Goal: Information Seeking & Learning: Check status

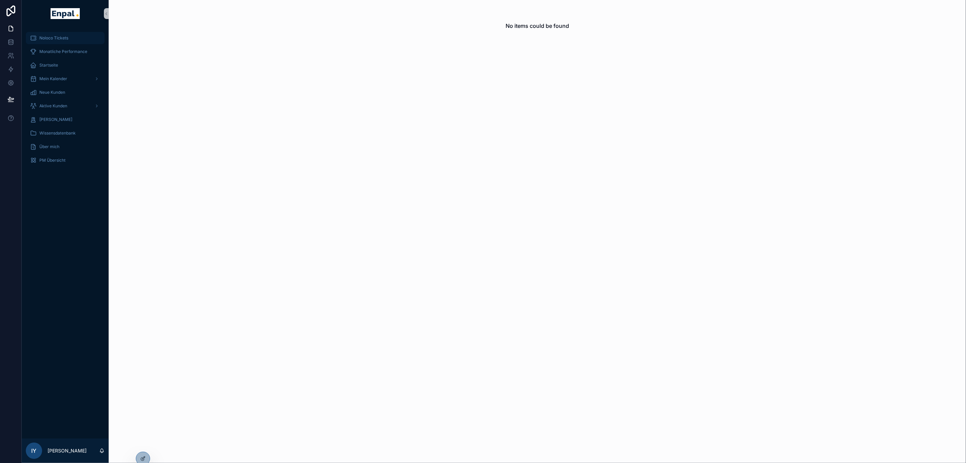
click at [81, 38] on div "Noloco Tickets" at bounding box center [65, 38] width 71 height 11
click at [145, 443] on icon at bounding box center [142, 443] width 5 height 5
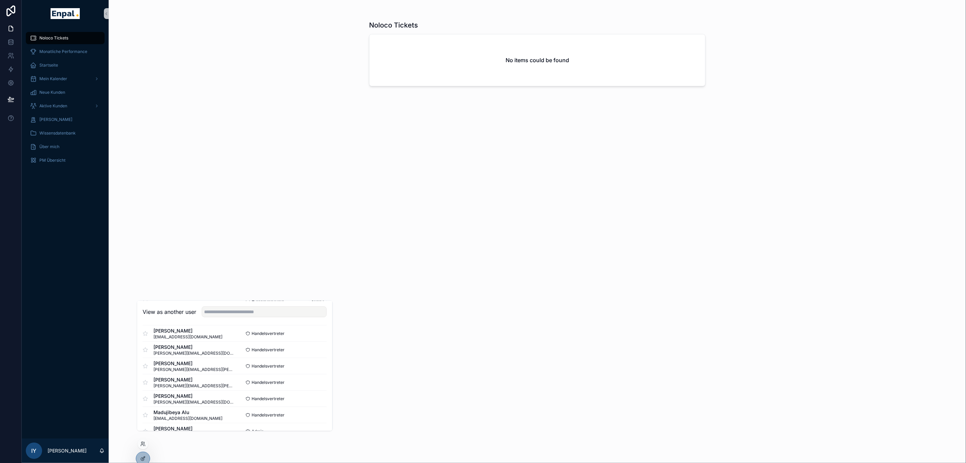
scroll to position [407, 0]
click at [309, 358] on button "Select" at bounding box center [318, 353] width 18 height 10
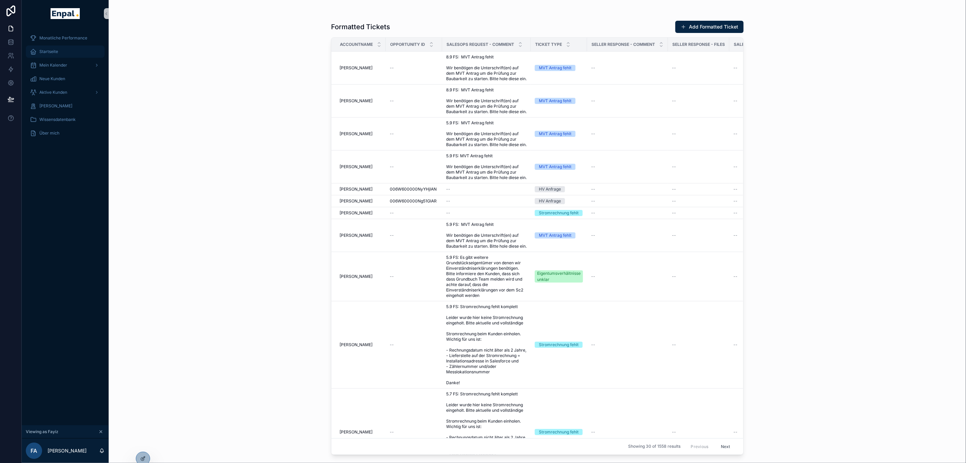
click at [62, 52] on div "Startseite" at bounding box center [65, 51] width 71 height 11
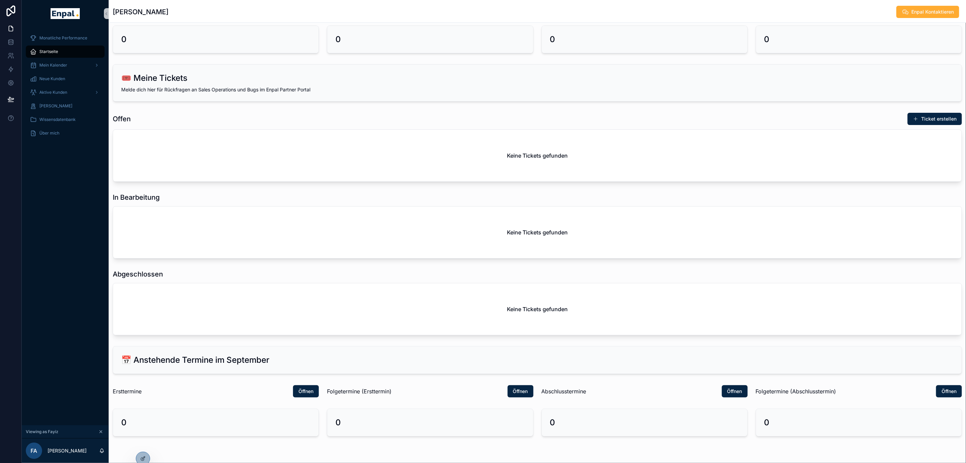
scroll to position [167, 0]
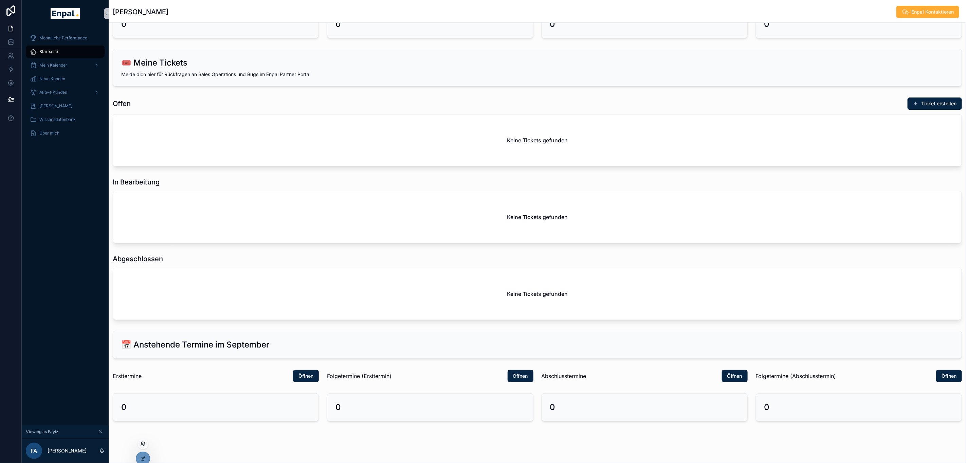
click at [140, 445] on icon at bounding box center [142, 443] width 5 height 5
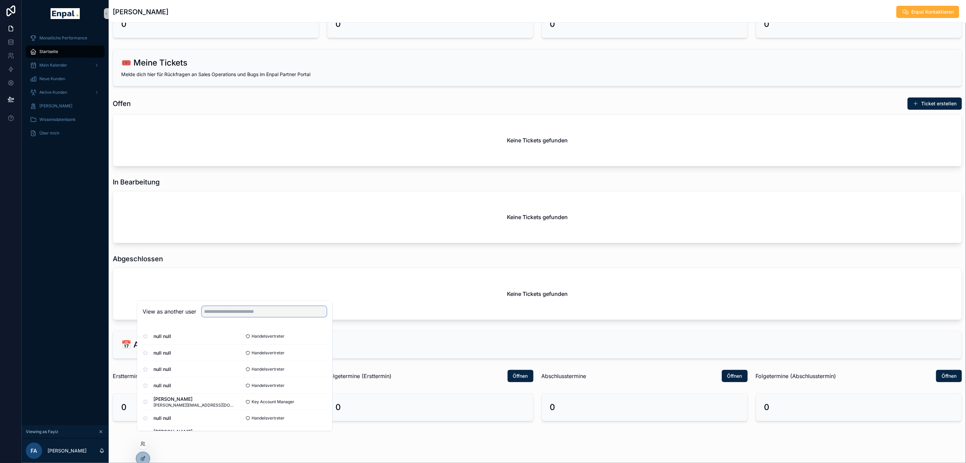
click at [243, 316] on input "text" at bounding box center [264, 311] width 125 height 11
type input "****"
click at [318, 341] on button "Select" at bounding box center [318, 336] width 18 height 10
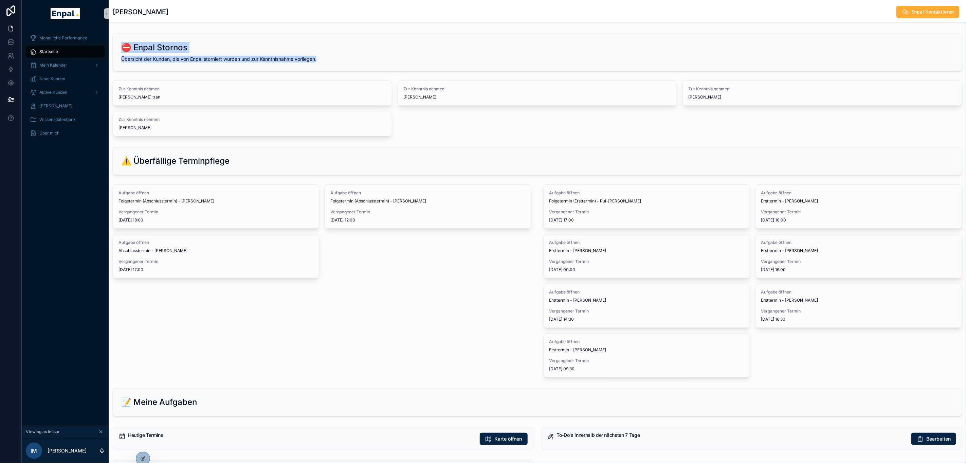
drag, startPoint x: 125, startPoint y: 43, endPoint x: 336, endPoint y: 68, distance: 212.2
click at [336, 68] on div "⛔ Enpal Stornos Übersicht der Kunden, die von Enpal storniert wurden und zur Ke…" at bounding box center [537, 52] width 848 height 37
drag, startPoint x: 336, startPoint y: 68, endPoint x: 448, endPoint y: 127, distance: 126.6
click at [448, 127] on div "Zur Kenntnis nehmen Van kien tran Zur Kenntnis nehmen Axel Feddern Zur Kenntnis…" at bounding box center [537, 108] width 849 height 56
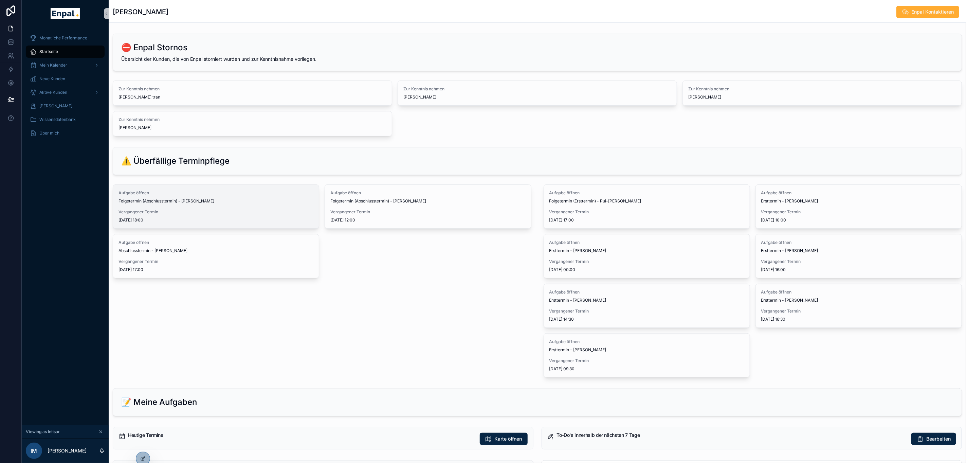
click at [216, 203] on span "Folgetermin (Abschlusstermin) - Peter Remer" at bounding box center [215, 200] width 195 height 5
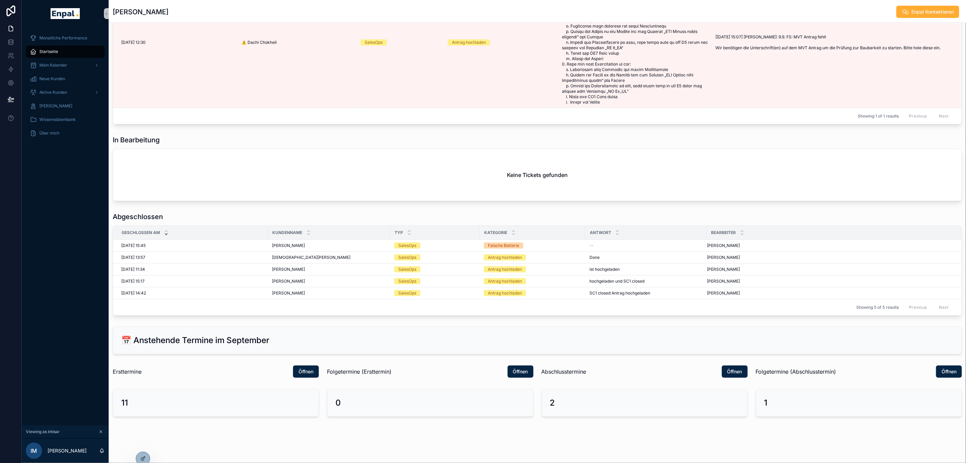
scroll to position [677, 0]
click at [76, 96] on div "Aktive Kunden" at bounding box center [65, 92] width 71 height 11
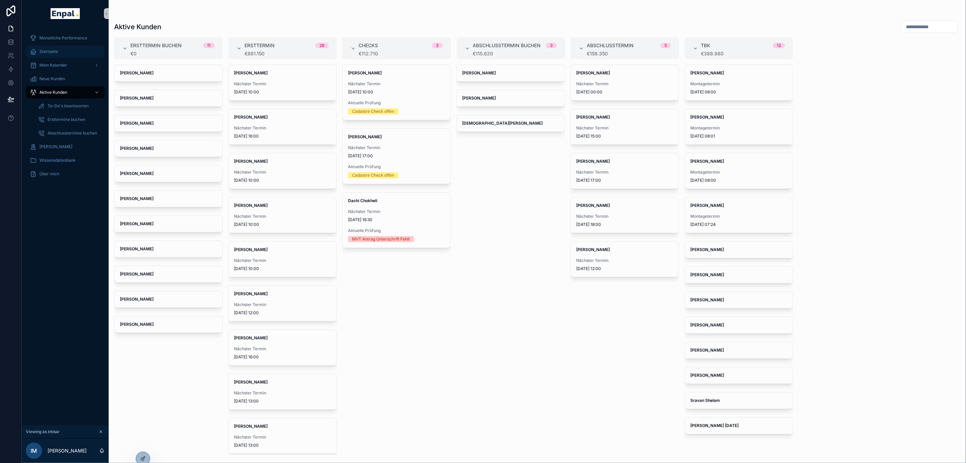
click at [62, 50] on div "Startseite" at bounding box center [65, 51] width 71 height 11
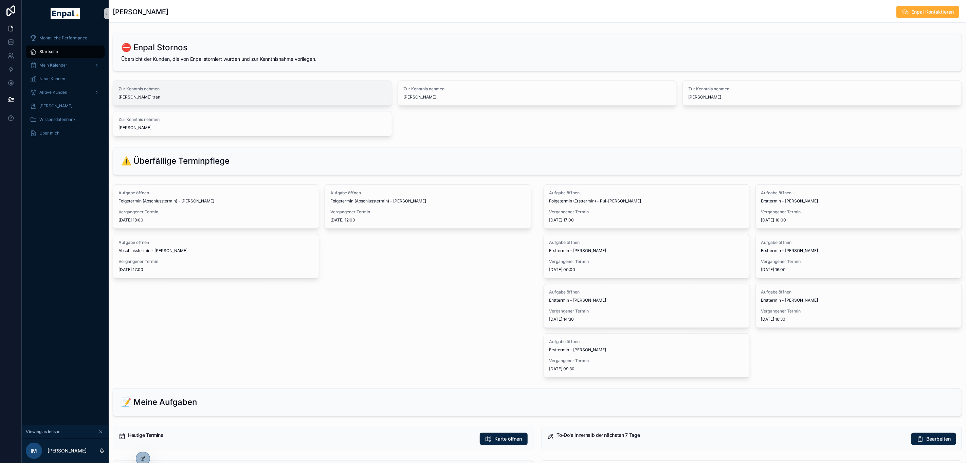
click at [167, 99] on span "Van kien tran" at bounding box center [252, 96] width 268 height 5
click at [429, 96] on span "Axel Feddern" at bounding box center [537, 96] width 268 height 5
click at [736, 104] on div "Zur Kenntnis nehmen Dieter Fries" at bounding box center [821, 93] width 279 height 24
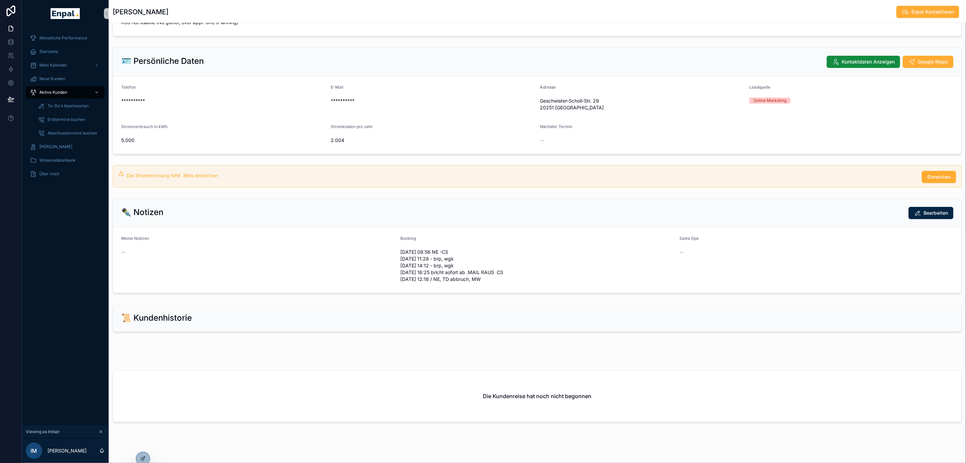
scroll to position [89, 0]
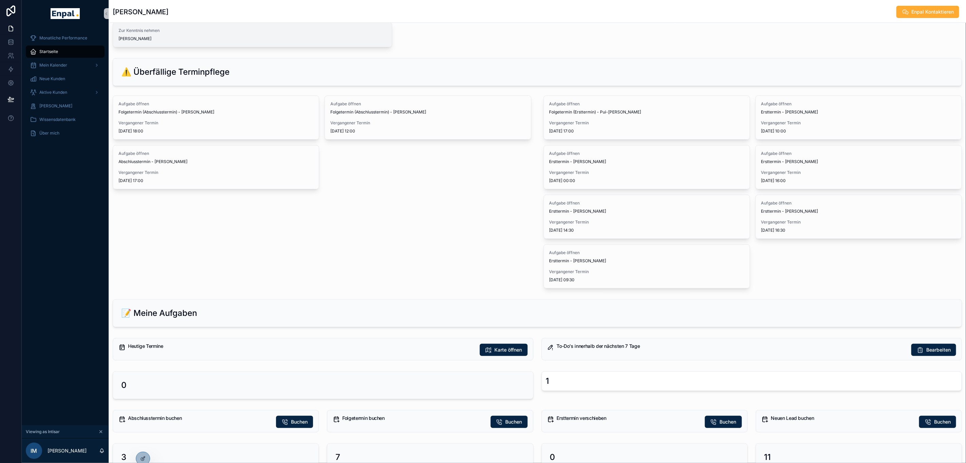
click at [203, 40] on span "Elias Saoud" at bounding box center [252, 38] width 268 height 5
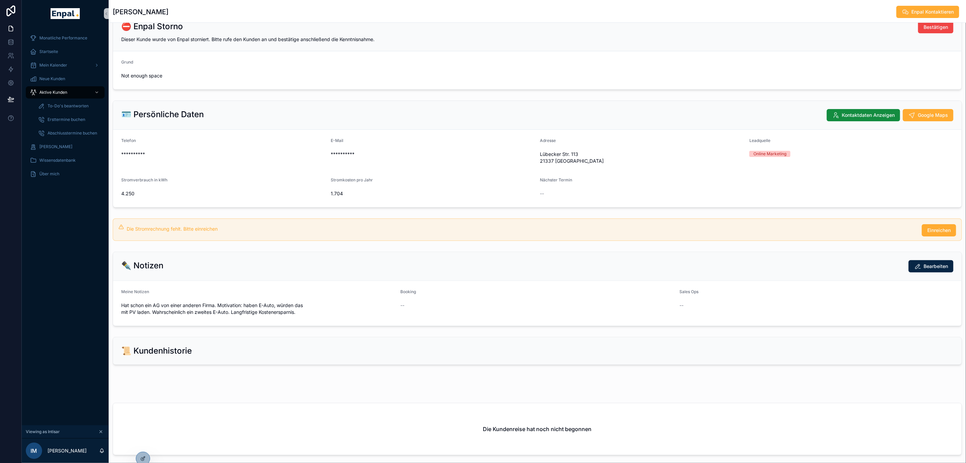
scroll to position [69, 0]
